Goal: Information Seeking & Learning: Find specific page/section

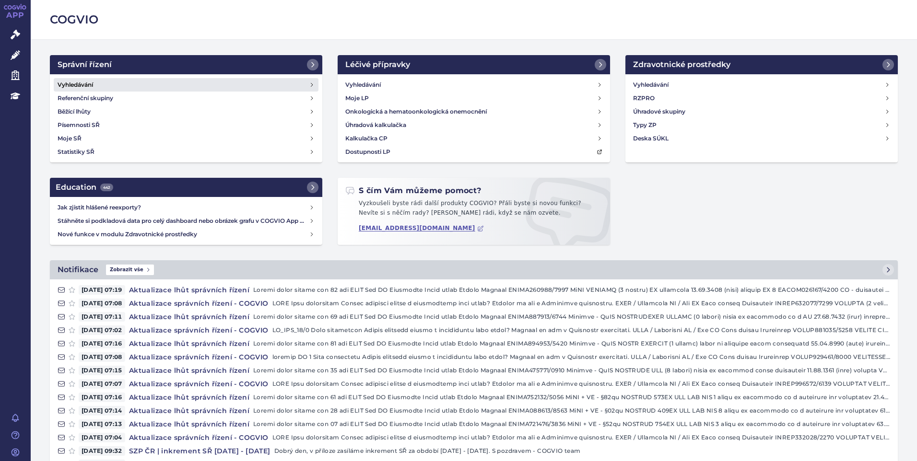
click at [73, 85] on h4 "Vyhledávání" at bounding box center [75, 85] width 35 height 10
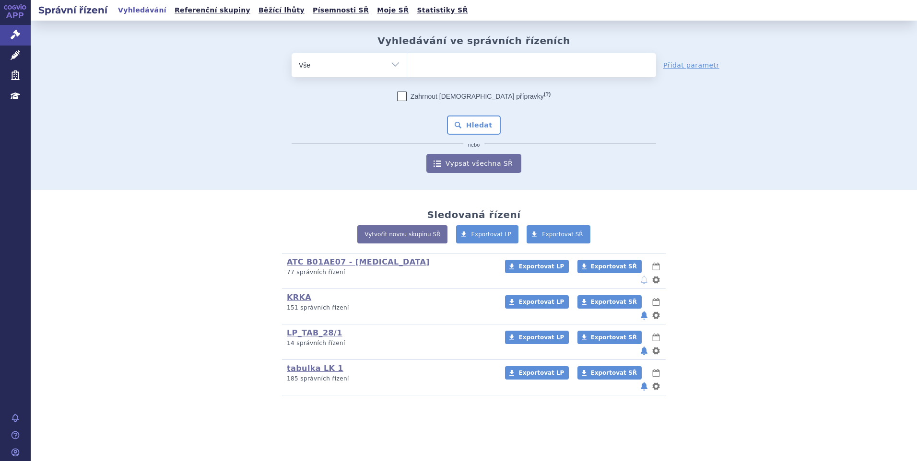
click at [158, 179] on div "Vyhledávání ve správních řízeních odstranit Vše Spisová značka" at bounding box center [474, 105] width 886 height 169
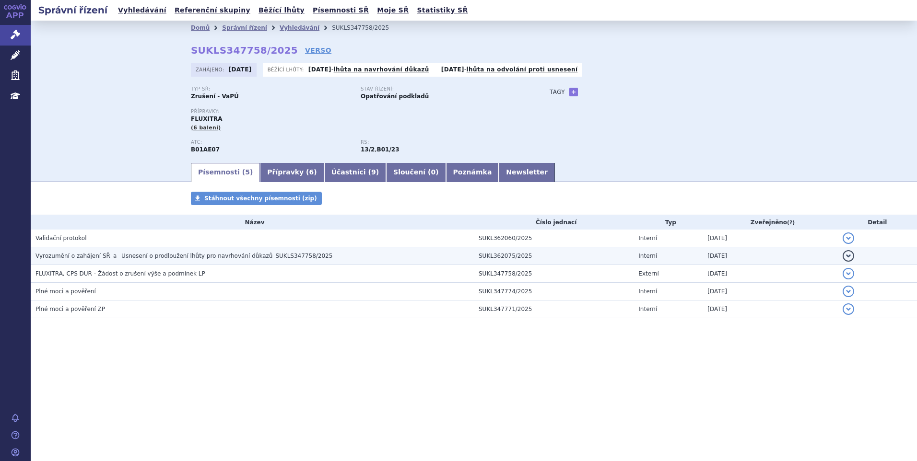
click at [178, 254] on span "Vyrozumění o zahájení SŘ_a_ Usnesení o prodloužení lhůty pro navrhování důkazů_…" at bounding box center [183, 256] width 297 height 7
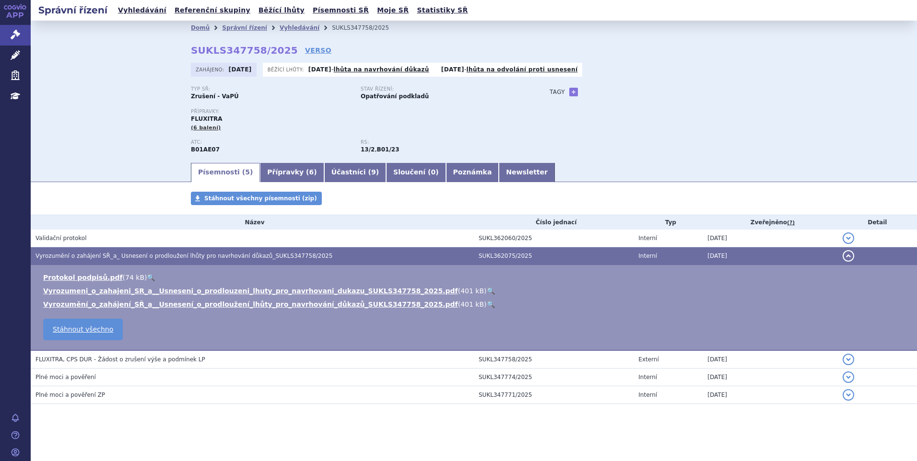
click at [487, 289] on link "🔍" at bounding box center [491, 291] width 8 height 8
click at [843, 253] on button "detail" at bounding box center [849, 256] width 12 height 12
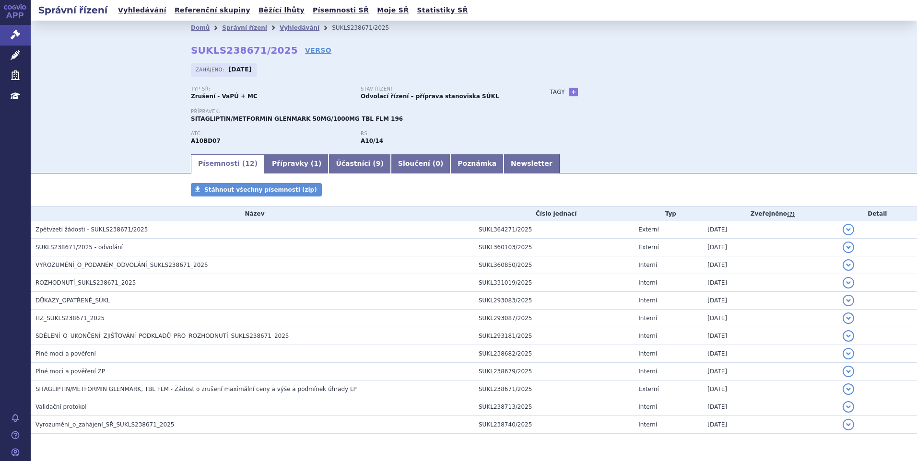
click at [161, 263] on span "VYROZUMĚNÍ_O_PODANÉM_ODVOLÁNÍ_SUKLS238671_2025" at bounding box center [121, 265] width 173 height 7
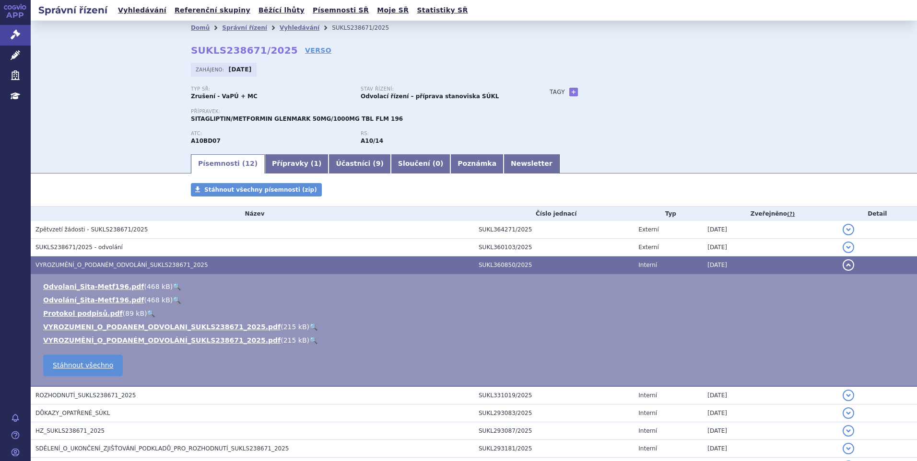
click at [309, 326] on link "🔍" at bounding box center [313, 327] width 8 height 8
drag, startPoint x: 839, startPoint y: 267, endPoint x: 835, endPoint y: 270, distance: 5.6
click at [843, 267] on button "detail" at bounding box center [849, 266] width 12 height 12
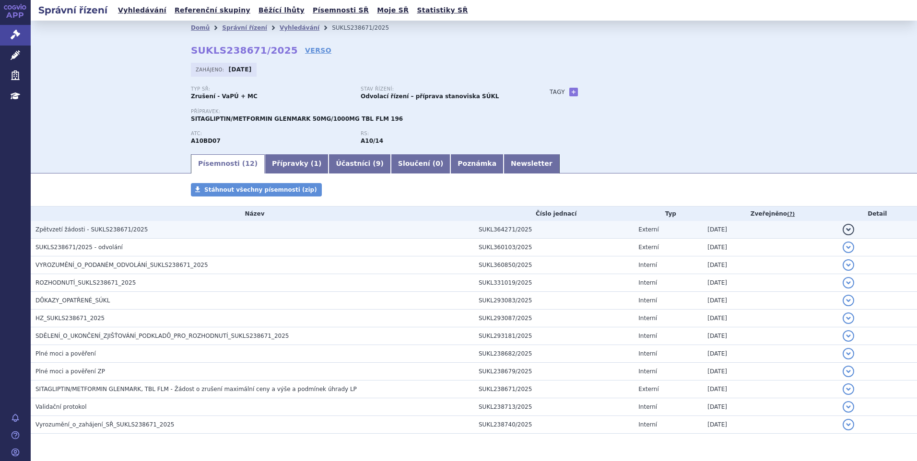
click at [114, 227] on span "Zpětvzetí žádosti - SUKLS238671/2025" at bounding box center [91, 229] width 112 height 7
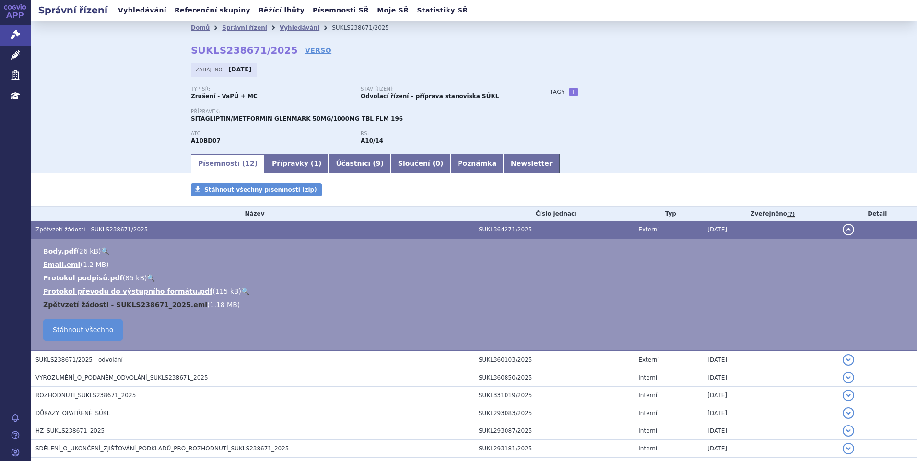
click at [134, 307] on link "Zpětvzetí žádosti - SUKLS238671_2025.eml" at bounding box center [125, 305] width 164 height 8
click at [843, 229] on button "detail" at bounding box center [849, 230] width 12 height 12
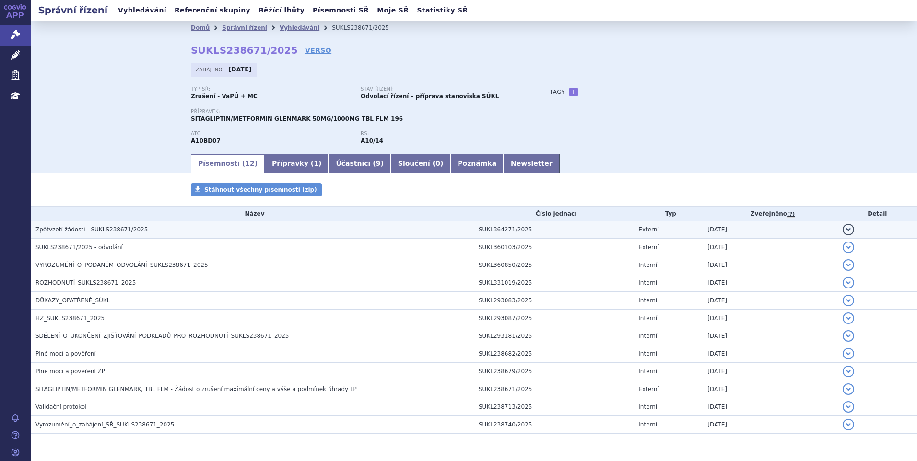
click at [177, 235] on h3 "Zpětvzetí žádosti - SUKLS238671/2025" at bounding box center [254, 230] width 438 height 10
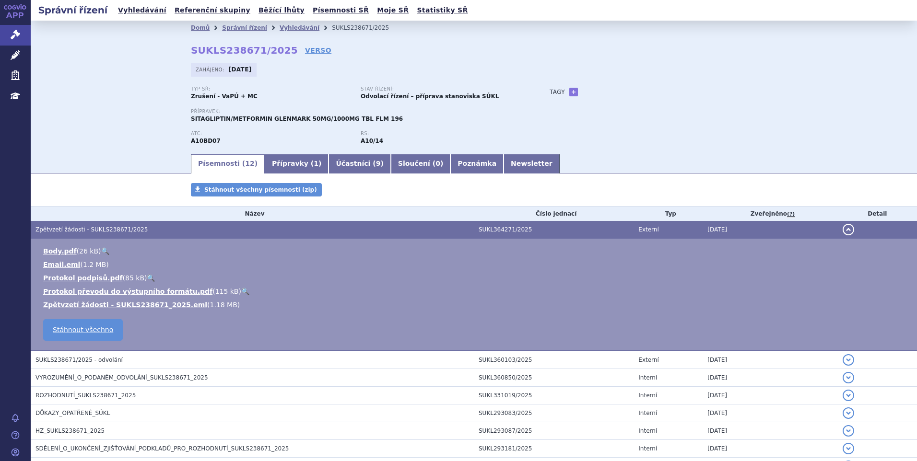
click at [843, 228] on button "detail" at bounding box center [849, 230] width 12 height 12
